Goal: Information Seeking & Learning: Find specific fact

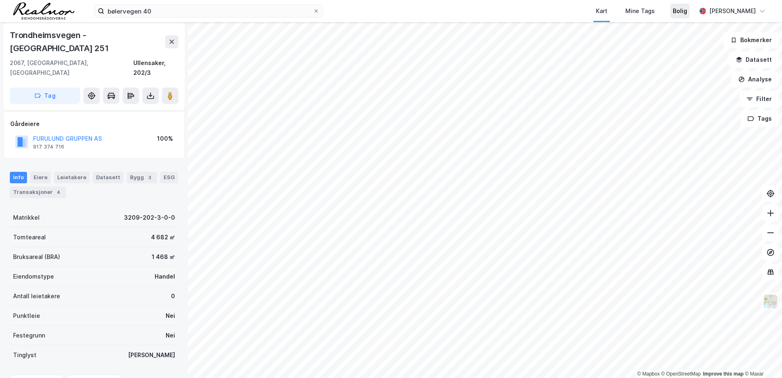
scroll to position [41, 0]
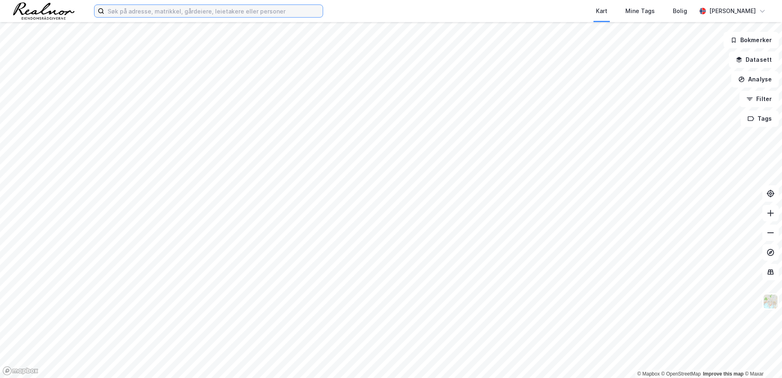
click at [135, 11] on input at bounding box center [213, 11] width 218 height 12
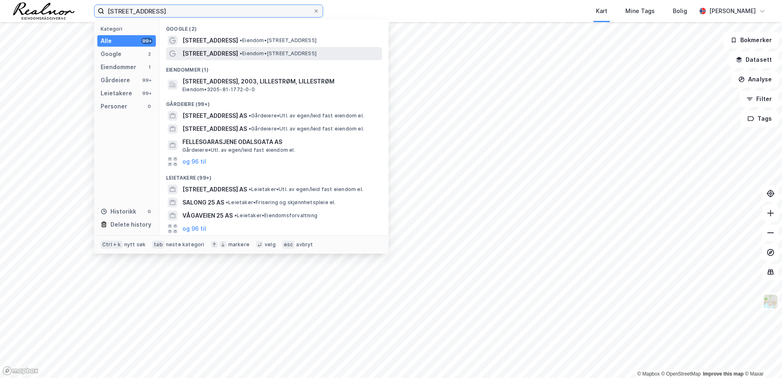
type input "[STREET_ADDRESS]"
click at [243, 53] on span "• Eiendom • [STREET_ADDRESS], 2003 [GEOGRAPHIC_DATA]" at bounding box center [278, 53] width 77 height 7
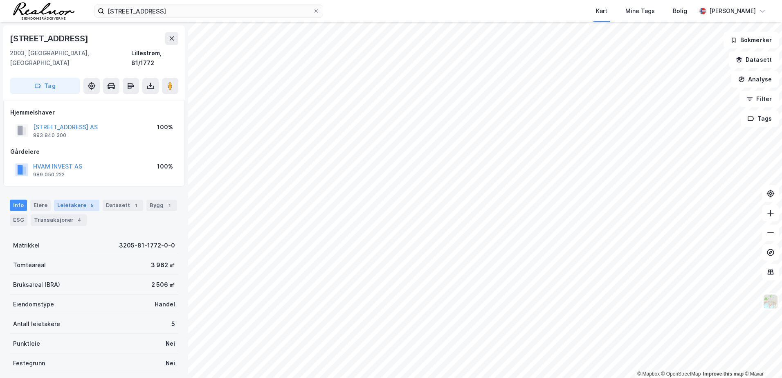
click at [75, 200] on div "Leietakere 5" at bounding box center [76, 205] width 45 height 11
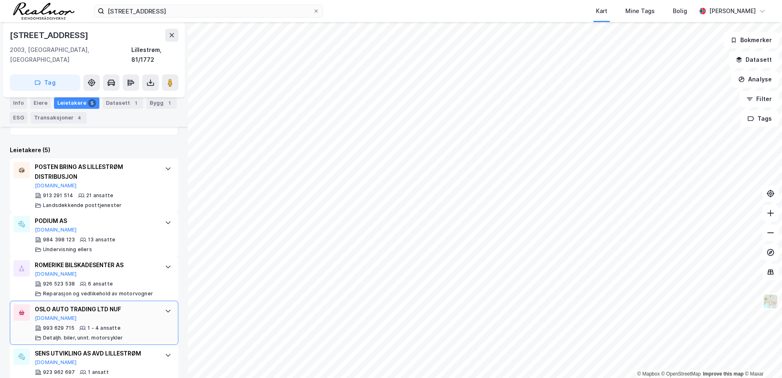
scroll to position [236, 0]
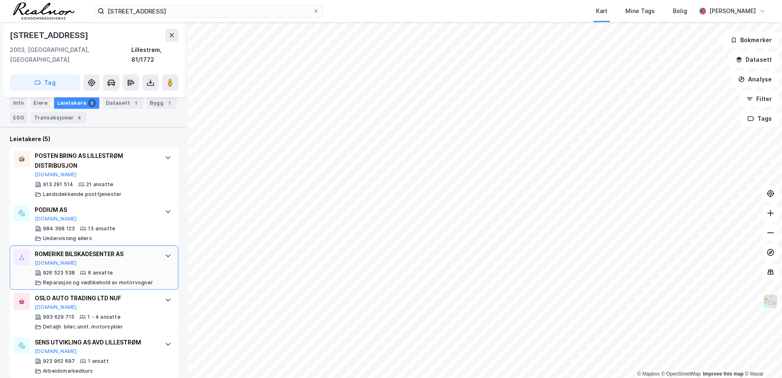
click at [124, 253] on div "ROMERIKE BILSKADESENTER AS [DOMAIN_NAME]" at bounding box center [96, 257] width 122 height 17
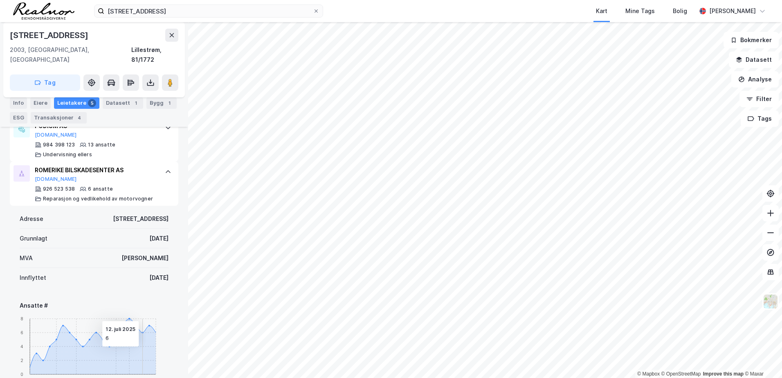
scroll to position [285, 0]
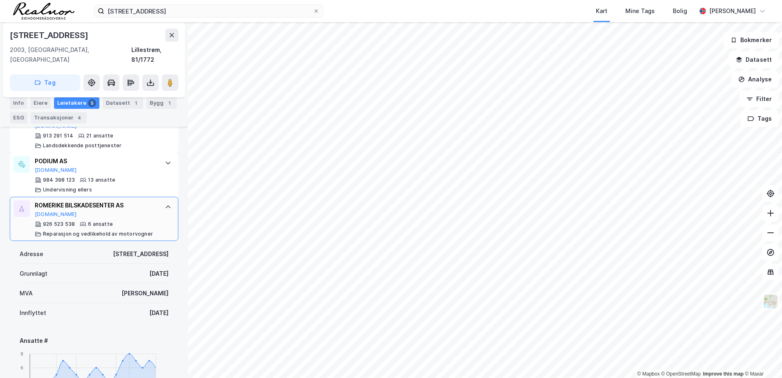
click at [104, 200] on div "ROMERIKE BILSKADESENTER AS" at bounding box center [96, 205] width 122 height 10
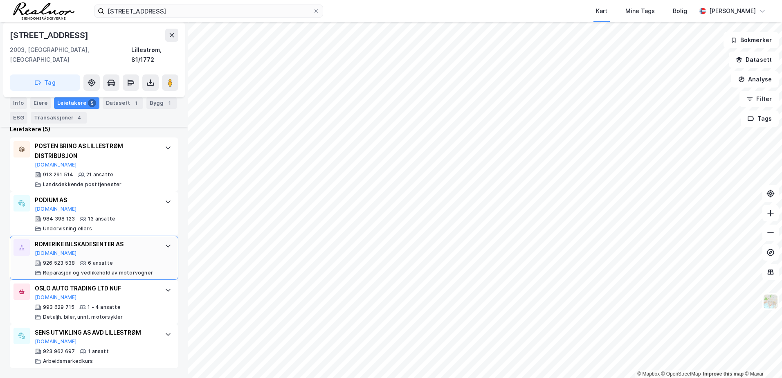
scroll to position [236, 0]
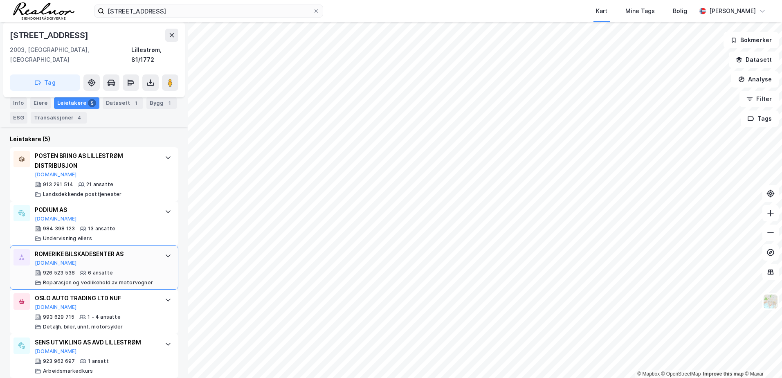
click at [103, 249] on div "ROMERIKE BILSKADESENTER AS" at bounding box center [96, 254] width 122 height 10
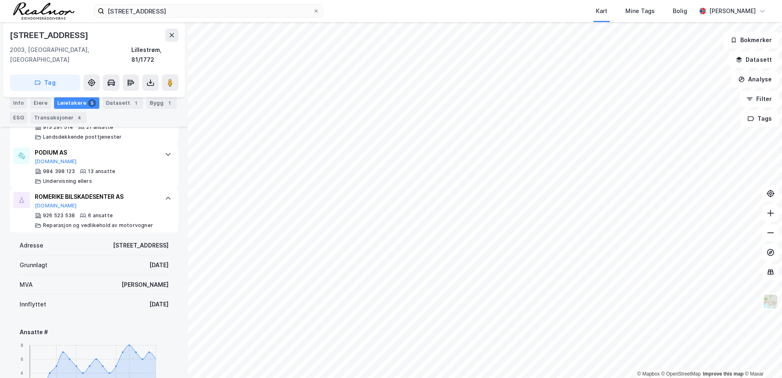
scroll to position [162, 0]
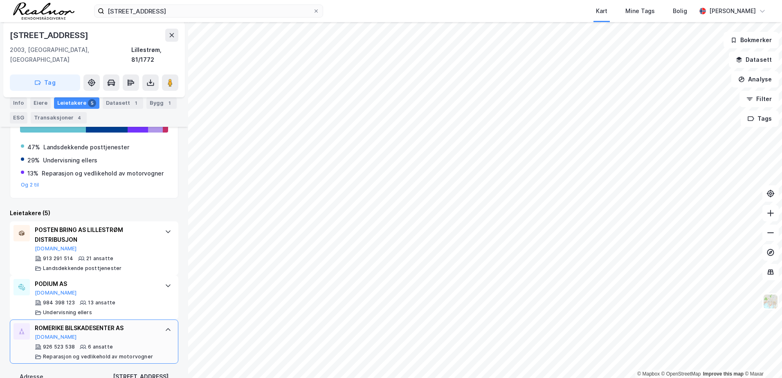
click at [103, 324] on div "ROMERIKE BILSKADESENTER AS [DOMAIN_NAME]" at bounding box center [96, 331] width 122 height 17
